Goal: Find specific page/section: Find specific page/section

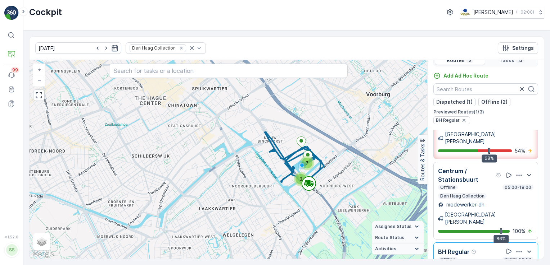
scroll to position [18, 0]
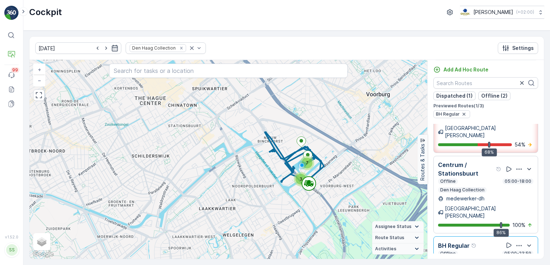
click at [507, 113] on div "BH Regular" at bounding box center [485, 114] width 105 height 8
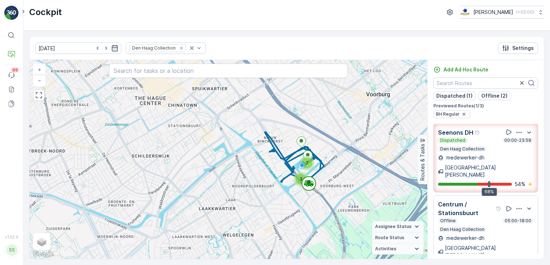
scroll to position [0, 0]
click at [515, 131] on icon "button" at bounding box center [518, 133] width 7 height 7
click at [515, 157] on span "See More Details" at bounding box center [518, 160] width 42 height 7
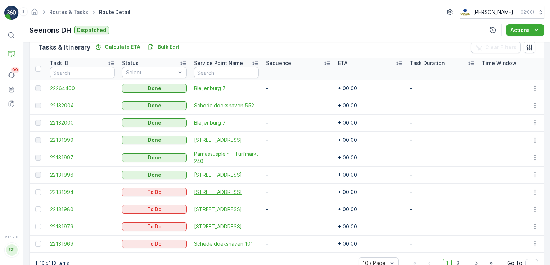
scroll to position [200, 0]
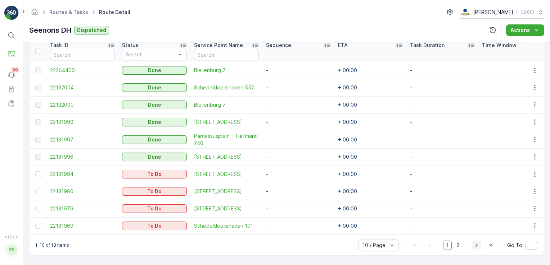
click at [476, 247] on icon "button" at bounding box center [476, 245] width 7 height 7
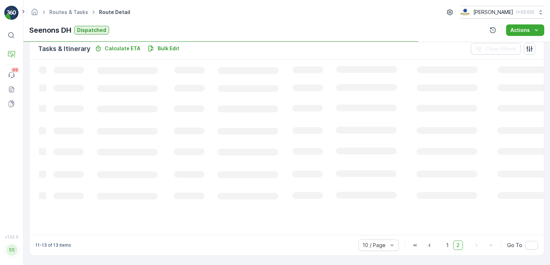
scroll to position [178, 0]
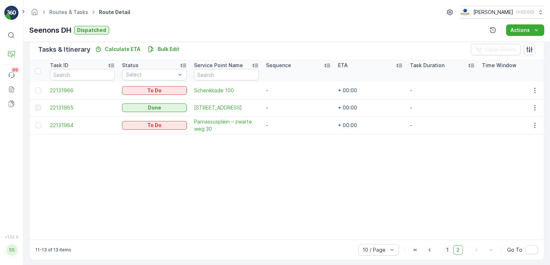
click at [445, 252] on span "1" at bounding box center [447, 250] width 9 height 9
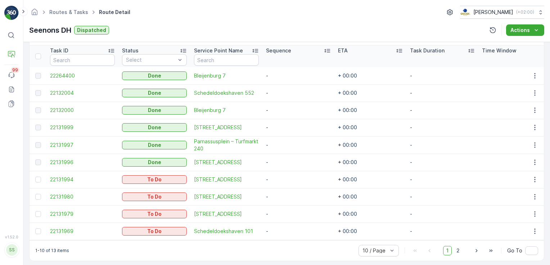
scroll to position [200, 0]
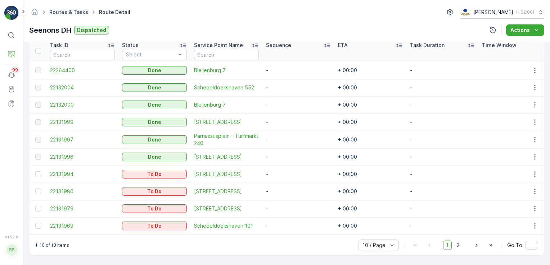
click at [78, 12] on link "Routes & Tasks" at bounding box center [68, 12] width 39 height 6
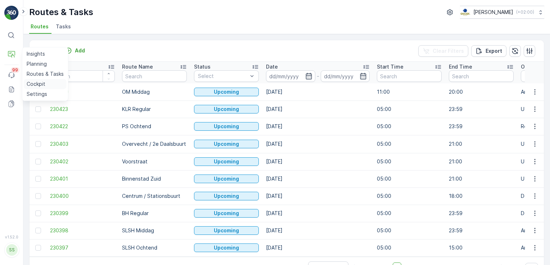
click at [41, 82] on p "Cockpit" at bounding box center [36, 84] width 19 height 7
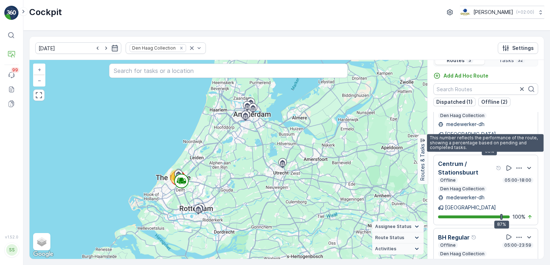
scroll to position [18, 0]
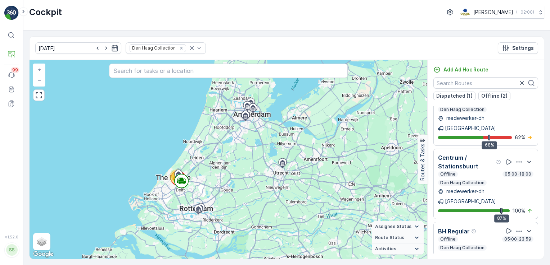
click at [515, 228] on icon "button" at bounding box center [518, 231] width 7 height 7
click at [512, 247] on span "See More Details" at bounding box center [518, 250] width 42 height 7
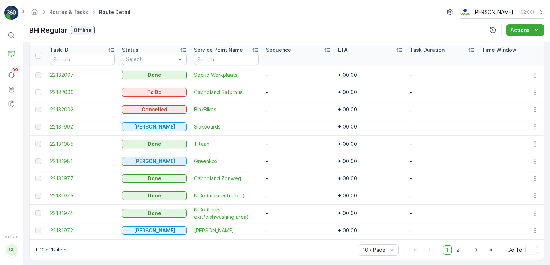
scroll to position [200, 0]
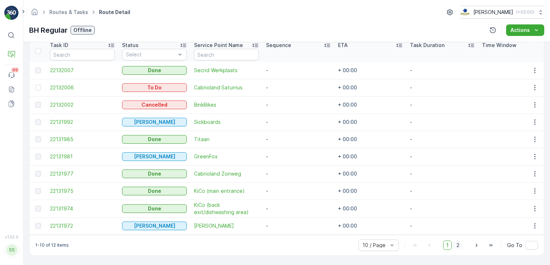
click at [459, 244] on span "2" at bounding box center [458, 245] width 10 height 9
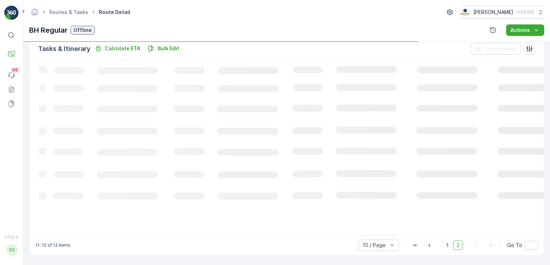
scroll to position [178, 0]
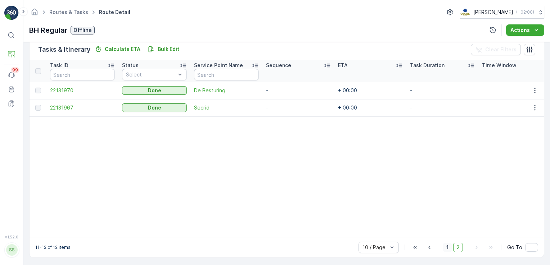
click at [446, 251] on span "1" at bounding box center [447, 247] width 9 height 9
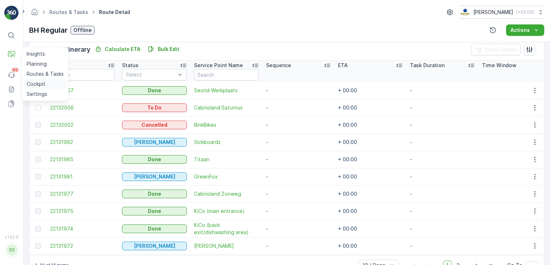
click at [32, 82] on p "Cockpit" at bounding box center [36, 84] width 19 height 7
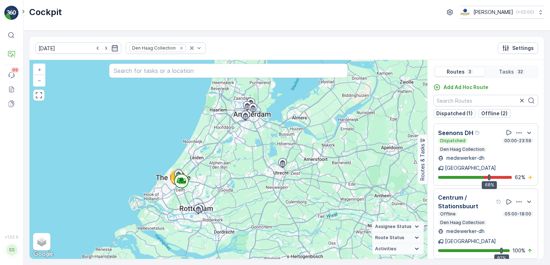
click at [515, 132] on icon "button" at bounding box center [518, 133] width 7 height 7
click at [521, 149] on span "See More Details" at bounding box center [518, 152] width 42 height 7
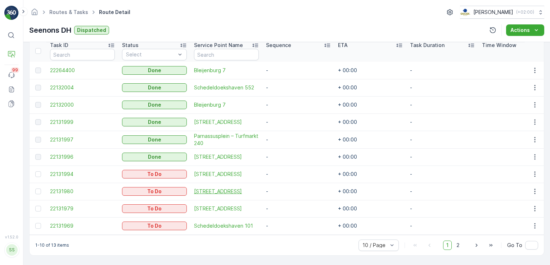
scroll to position [200, 0]
click at [455, 247] on span "2" at bounding box center [458, 245] width 10 height 9
